Goal: Navigation & Orientation: Find specific page/section

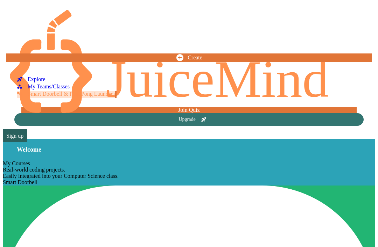
click at [45, 77] on link "Explore" at bounding box center [31, 79] width 29 height 7
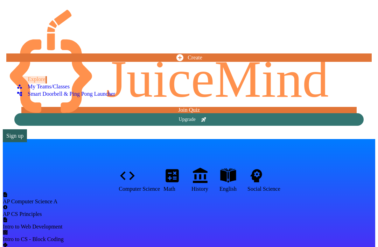
click at [49, 88] on div "My Teams/Classes" at bounding box center [43, 87] width 53 height 6
